Goal: Obtain resource: Obtain resource

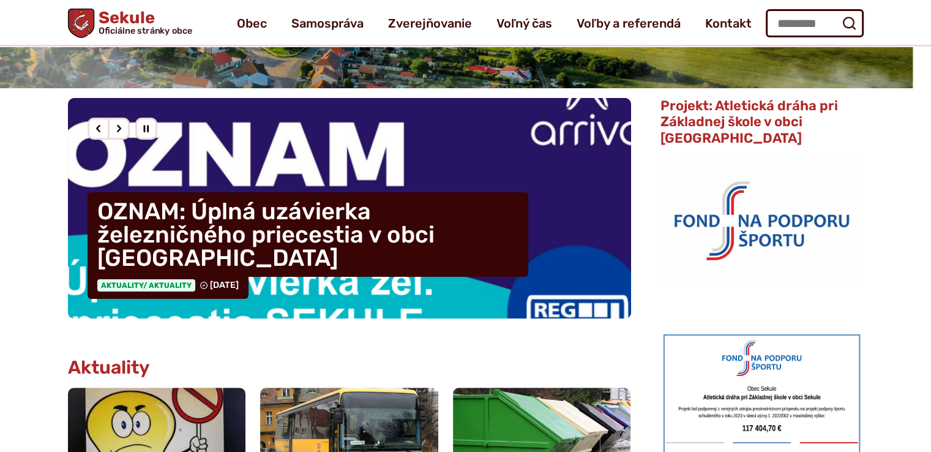
scroll to position [245, 0]
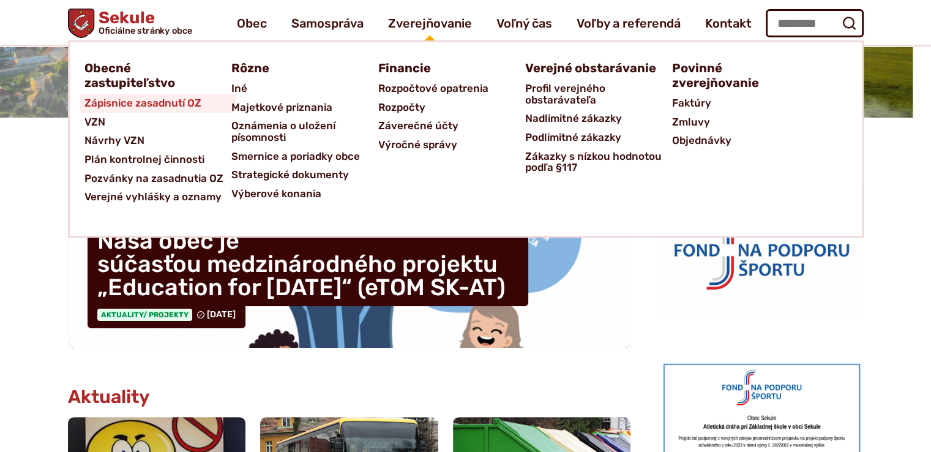
click at [190, 102] on span "Zápisnice zasadnutí OZ" at bounding box center [142, 103] width 117 height 19
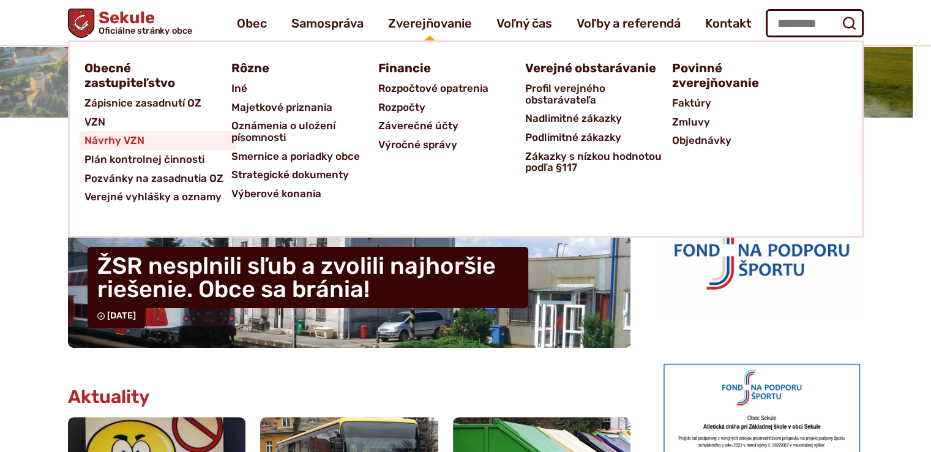
click at [103, 145] on span "Návrhy VZN" at bounding box center [114, 140] width 60 height 19
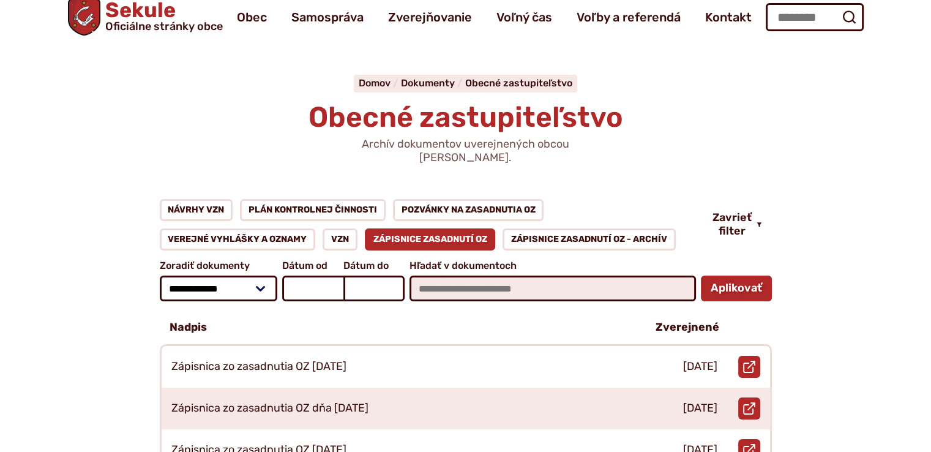
scroll to position [122, 0]
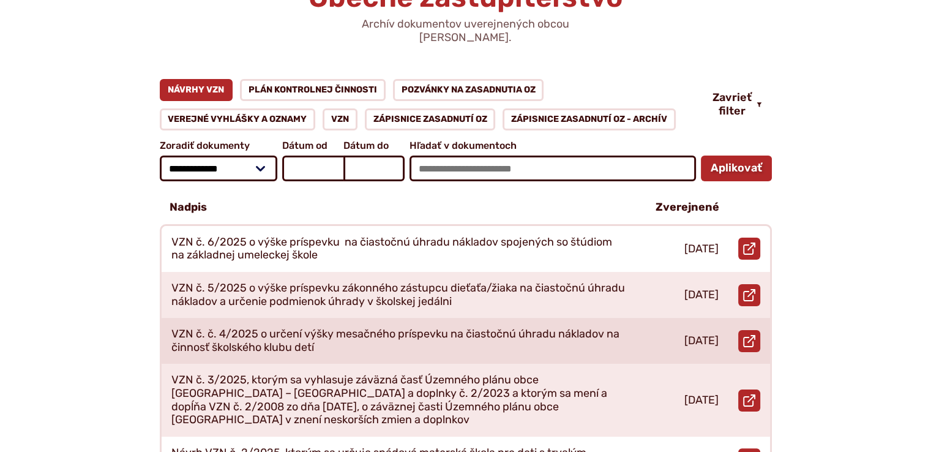
scroll to position [184, 0]
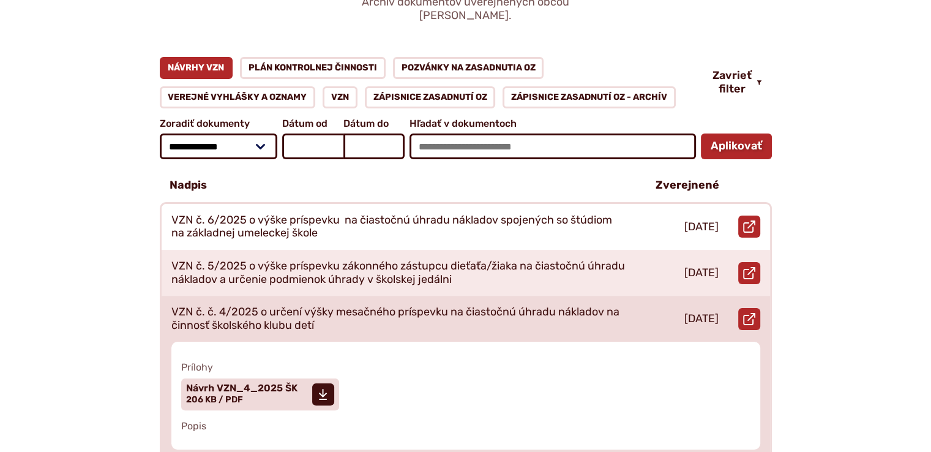
click at [503, 308] on p "VZN č. č. 4/2025 o určení výšky mesačného príspevku na čiastočnú úhradu náklado…" at bounding box center [398, 318] width 455 height 26
click at [241, 383] on span "Návrh VZN_4_2025 ŠK" at bounding box center [241, 388] width 111 height 10
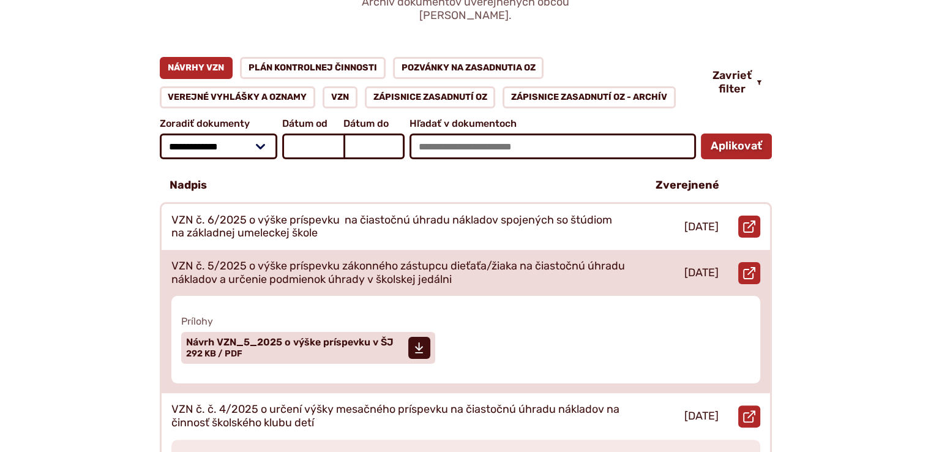
click at [326, 250] on div "VZN č. 5/2025 o výške príspevku zákonného zástupcu dieťaťa/žiaka na čiastočnú ú…" at bounding box center [399, 273] width 475 height 46
click at [236, 337] on span "Návrh VZN_5_2025 o výške príspevku v ŠJ" at bounding box center [290, 342] width 208 height 10
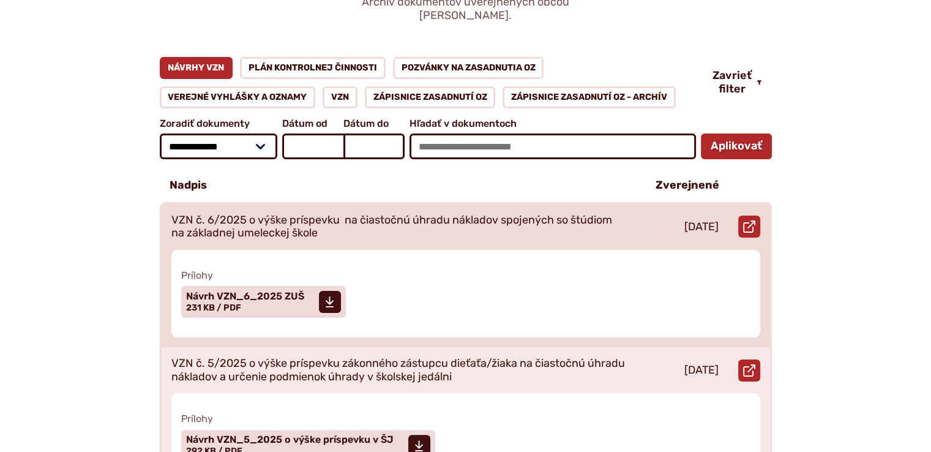
click at [319, 214] on p "VZN č. 6/2025 o výške príspevku na čiastočnú úhradu nákladov spojených so štúdi…" at bounding box center [398, 227] width 455 height 26
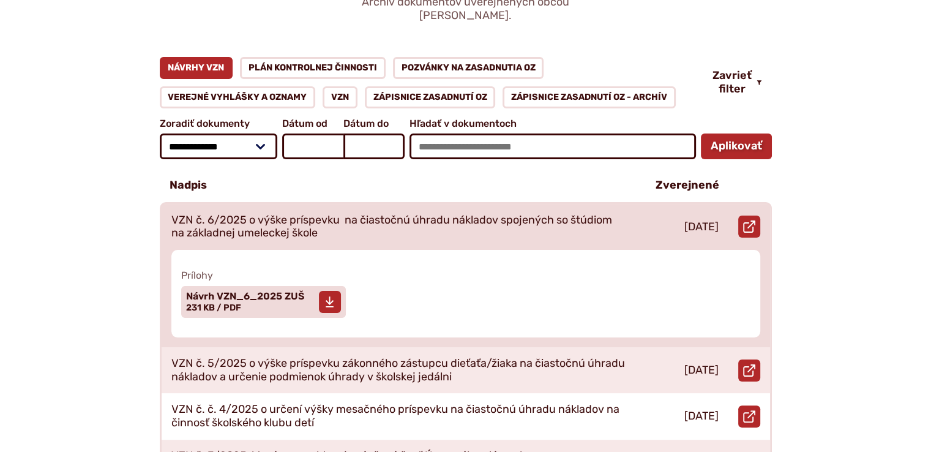
click at [234, 302] on span "Veľkosť a typ súboru 231 KB / PDF" at bounding box center [213, 307] width 55 height 10
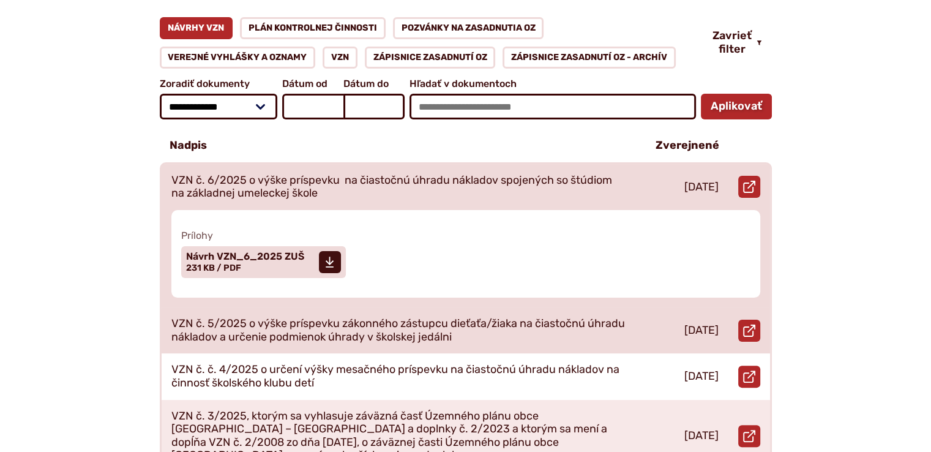
scroll to position [245, 0]
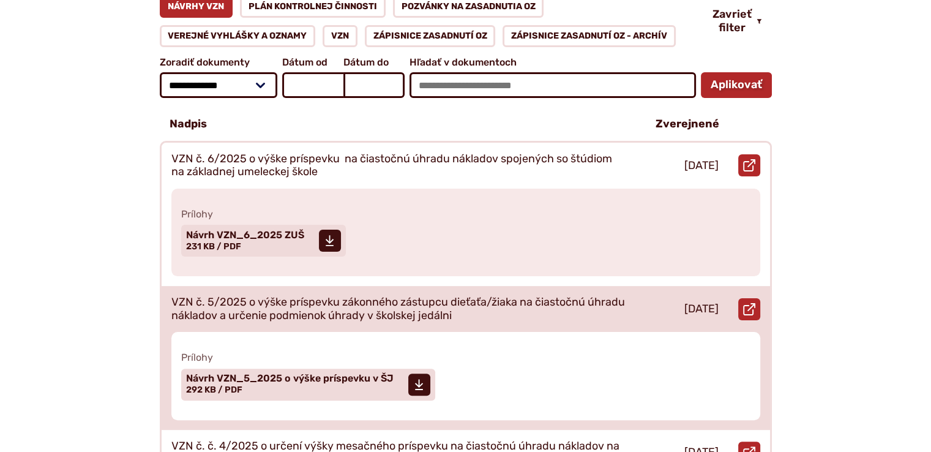
click at [430, 300] on p "VZN č. 5/2025 o výške príspevku zákonného zástupcu dieťaťa/žiaka na čiastočnú ú…" at bounding box center [398, 309] width 455 height 26
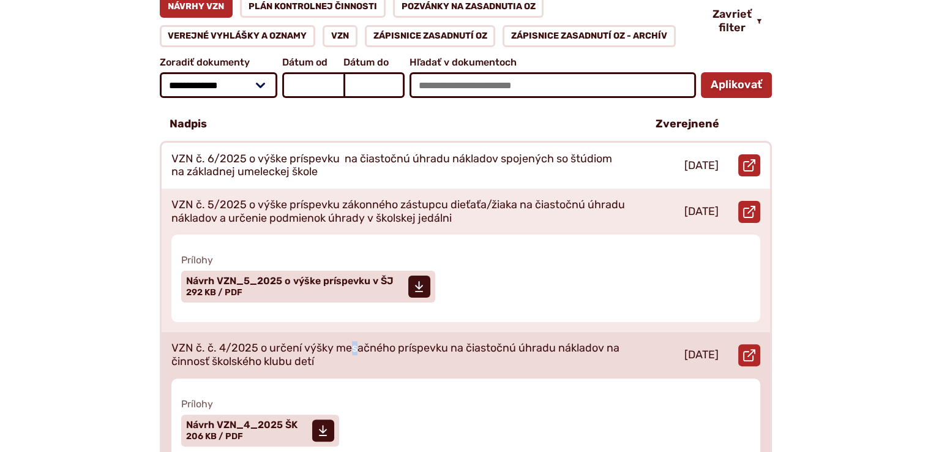
click at [353, 342] on p "VZN č. č. 4/2025 o určení výšky mesačného príspevku na čiastočnú úhradu náklado…" at bounding box center [398, 355] width 455 height 26
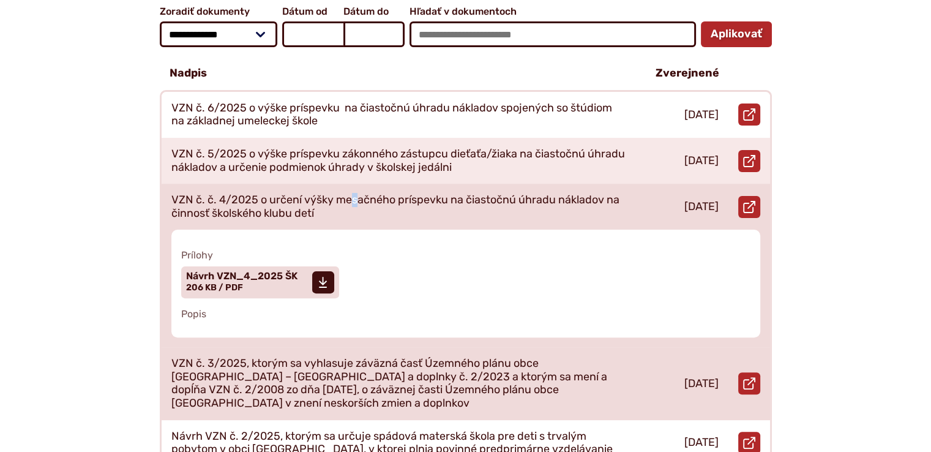
scroll to position [367, 0]
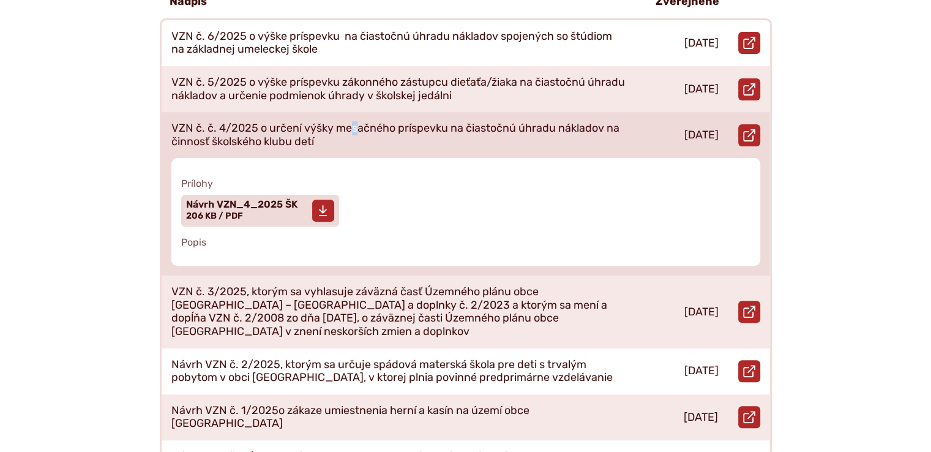
click at [211, 208] on span "Návrh VZN_4_2025 ŠK Veľkosť a typ súboru 206 KB / PDF" at bounding box center [241, 210] width 111 height 31
